Goal: Find specific page/section: Find specific page/section

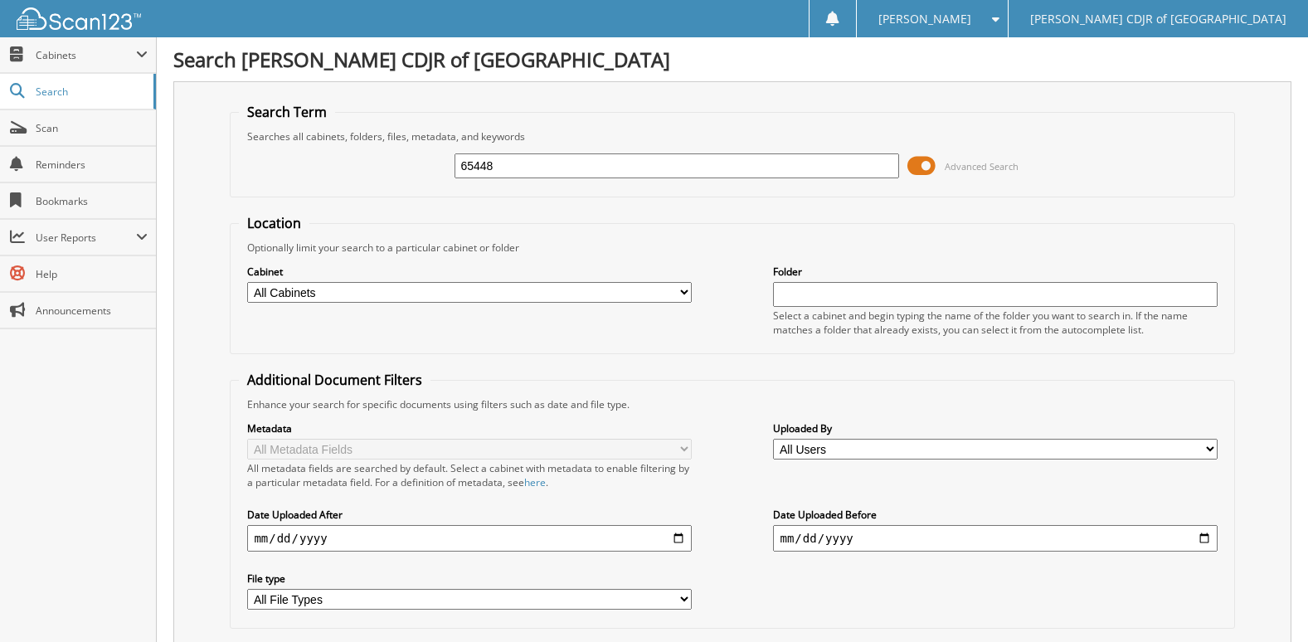
drag, startPoint x: 390, startPoint y: 172, endPoint x: 253, endPoint y: 168, distance: 136.9
click at [253, 168] on div "65448 Advanced Search" at bounding box center [732, 165] width 986 height 45
type input "541075"
click at [519, 167] on input "541075" at bounding box center [676, 165] width 444 height 25
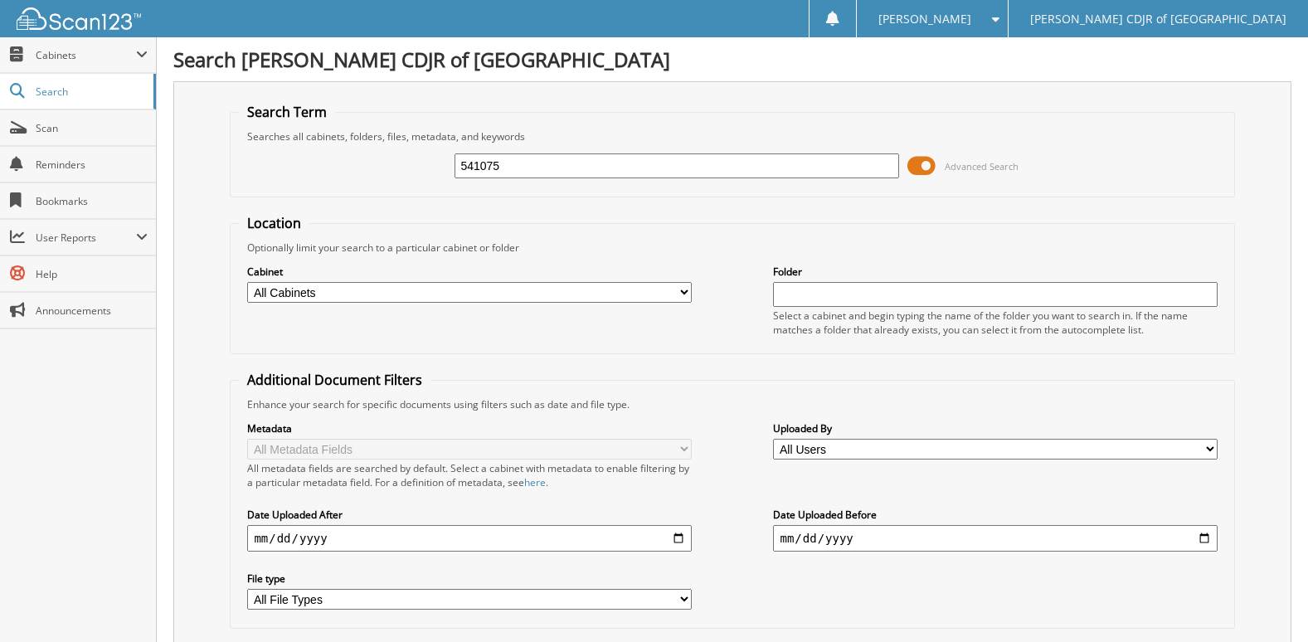
click at [69, 126] on span "Scan" at bounding box center [92, 128] width 112 height 14
type input "541075"
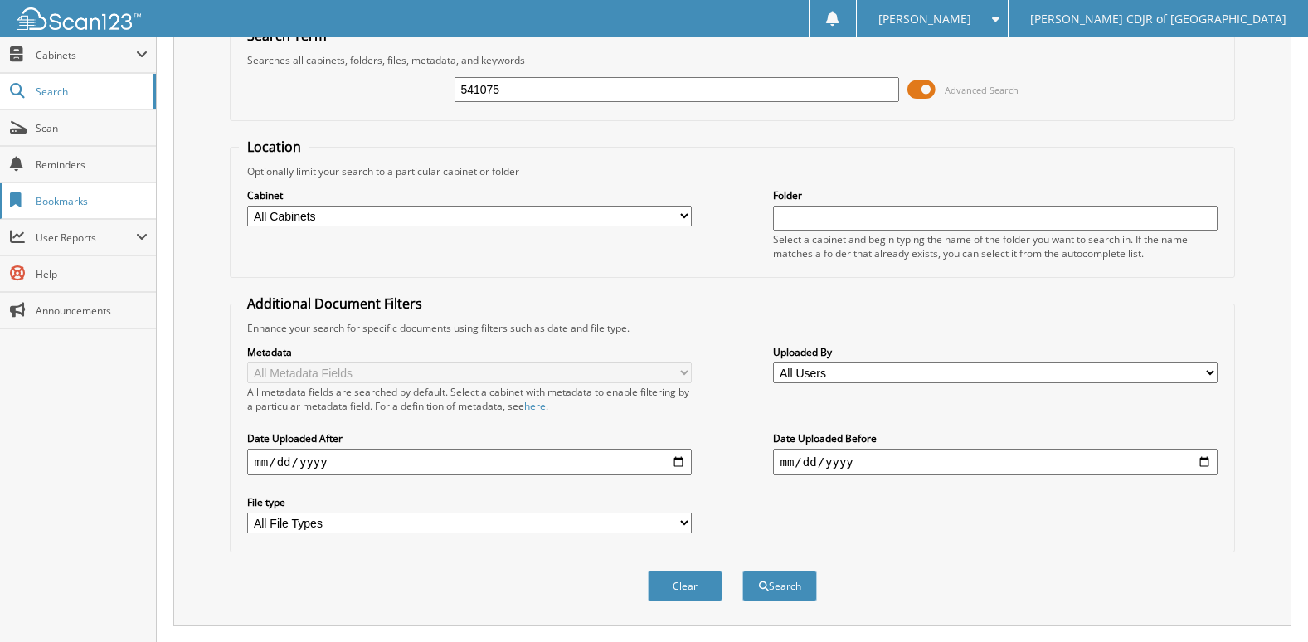
scroll to position [3, 0]
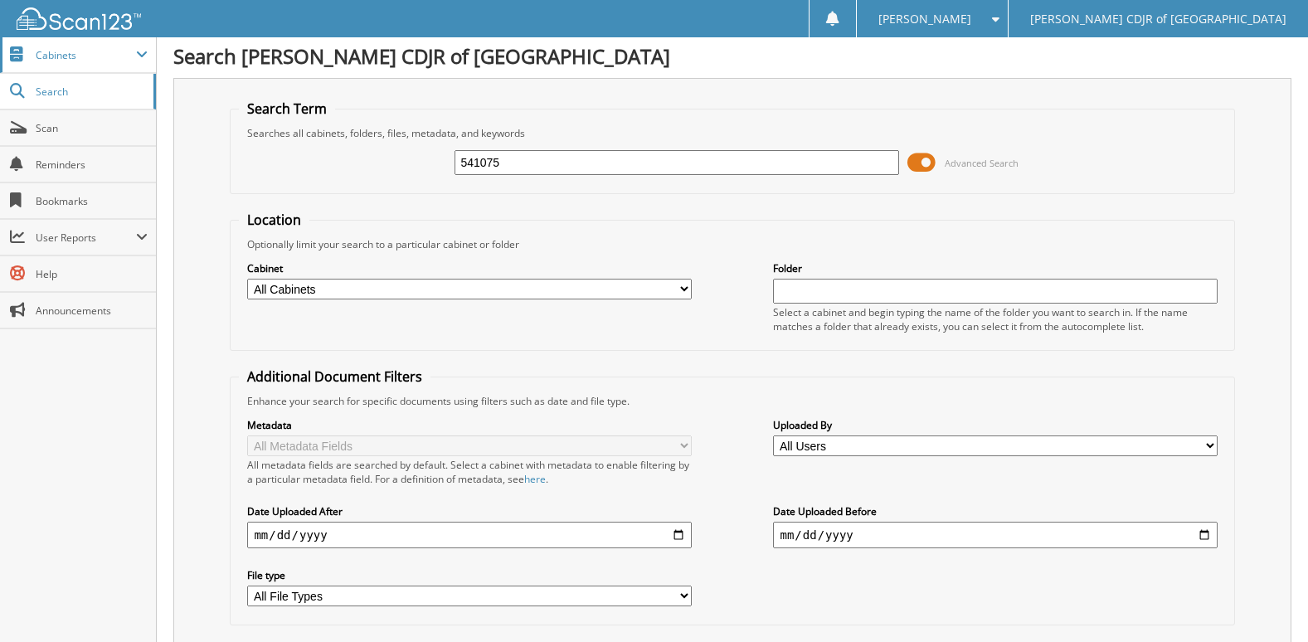
click at [41, 54] on span "Cabinets" at bounding box center [86, 55] width 100 height 14
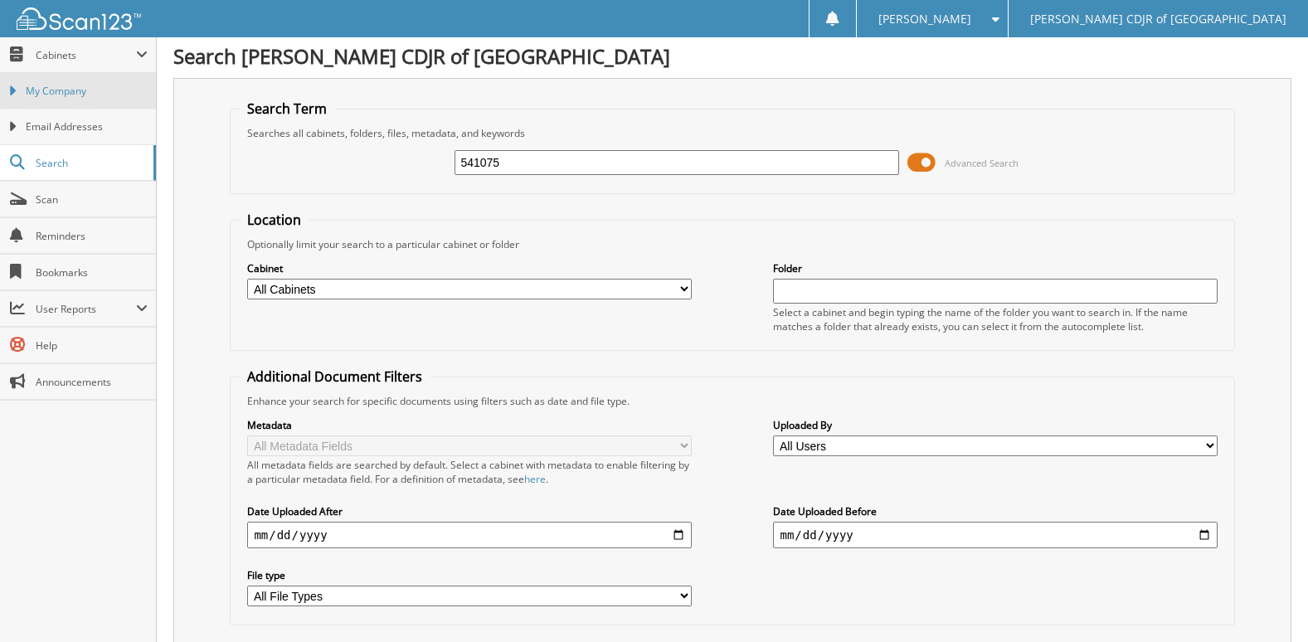
click at [28, 95] on span "My Company" at bounding box center [87, 91] width 122 height 15
